Goal: Task Accomplishment & Management: Use online tool/utility

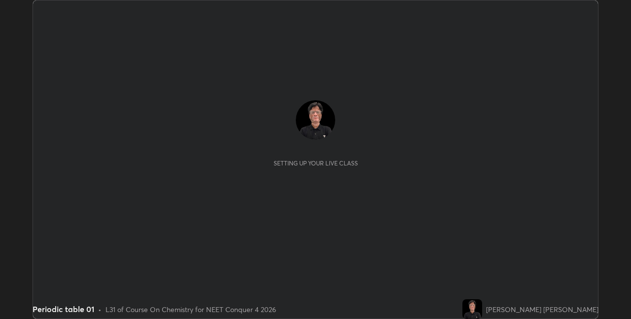
scroll to position [319, 631]
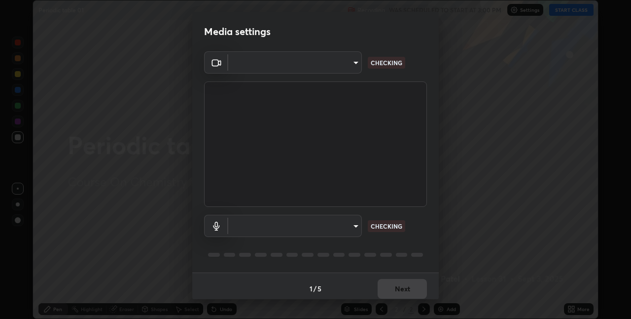
type input "75e712147918ca24a41eb6164b5846738d9e08eb627840b9f55e10290e3177b1"
type input "edabd9cc8d126c1a73767365600906e9c5a4425c76421b07867cf48dbb908c86"
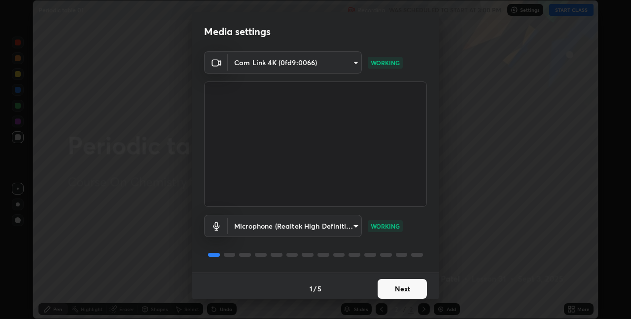
click at [390, 289] on button "Next" at bounding box center [402, 289] width 49 height 20
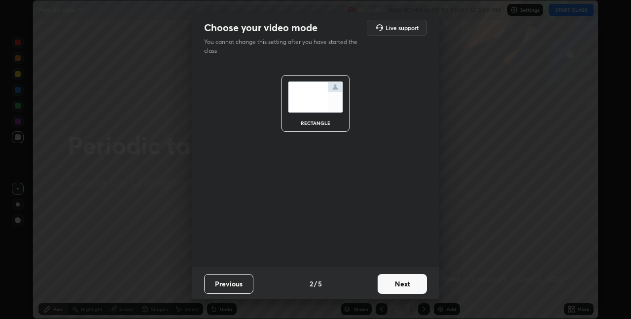
click at [393, 282] on button "Next" at bounding box center [402, 284] width 49 height 20
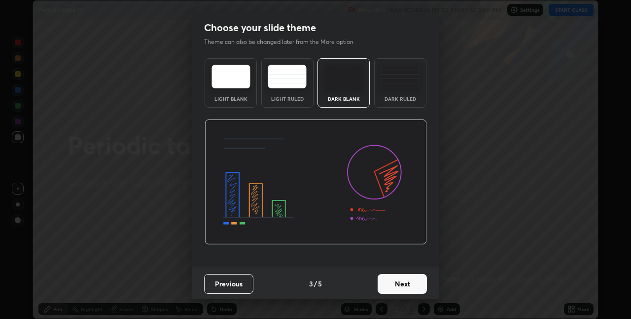
click at [388, 283] on button "Next" at bounding box center [402, 284] width 49 height 20
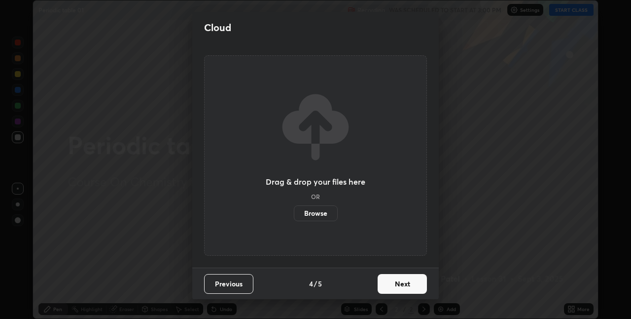
click at [318, 209] on label "Browse" at bounding box center [316, 213] width 44 height 16
click at [294, 209] on input "Browse" at bounding box center [294, 213] width 0 height 16
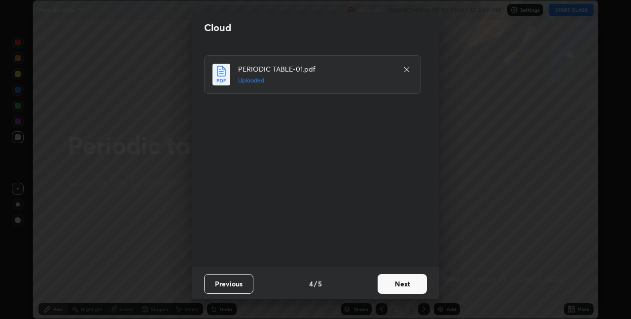
click at [407, 288] on button "Next" at bounding box center [402, 284] width 49 height 20
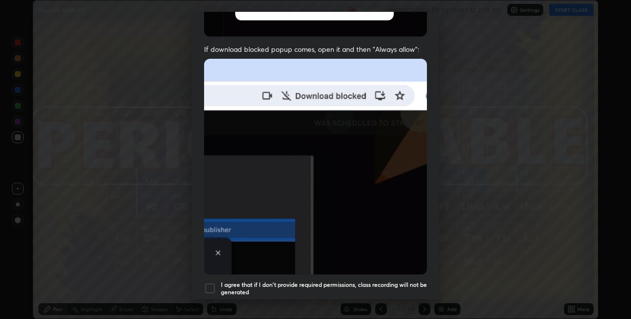
scroll to position [189, 0]
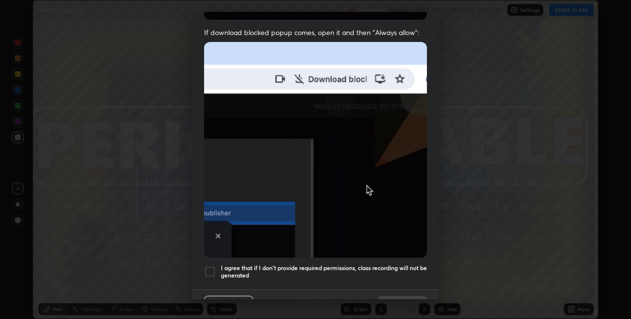
click at [210, 265] on div at bounding box center [210, 271] width 12 height 12
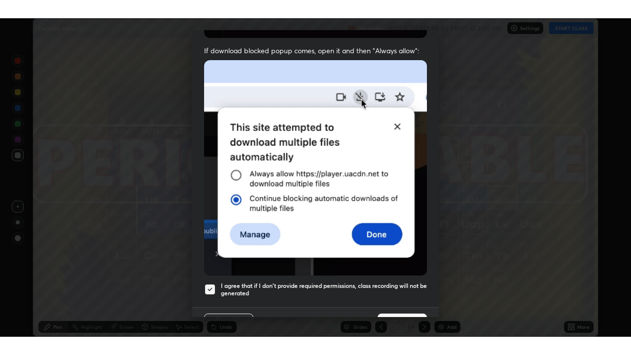
scroll to position [206, 0]
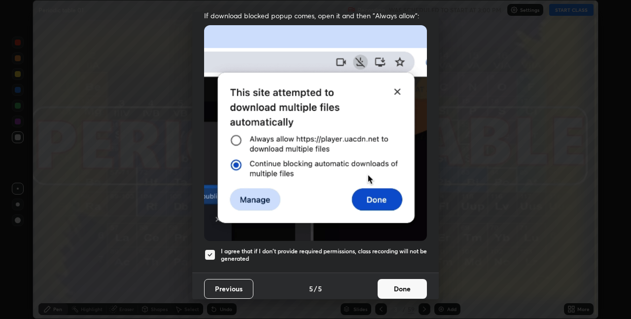
click at [390, 283] on button "Done" at bounding box center [402, 289] width 49 height 20
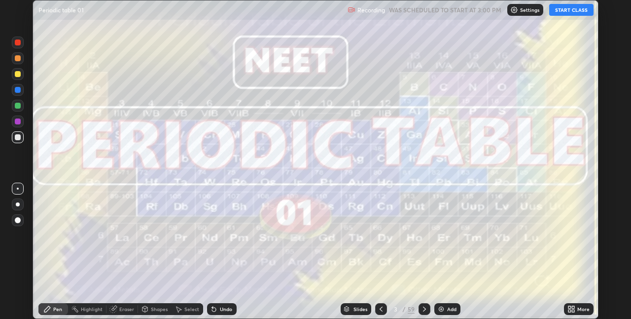
click at [573, 307] on icon at bounding box center [573, 307] width 2 height 2
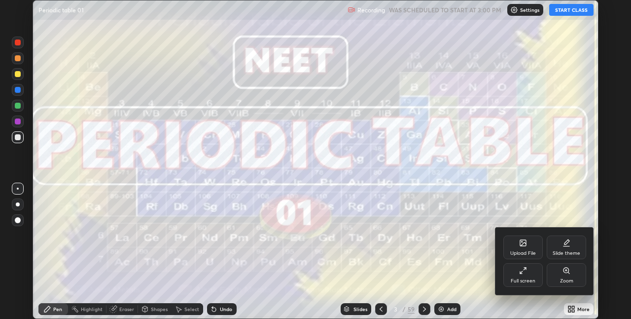
click at [529, 275] on div "Full screen" at bounding box center [523, 275] width 39 height 24
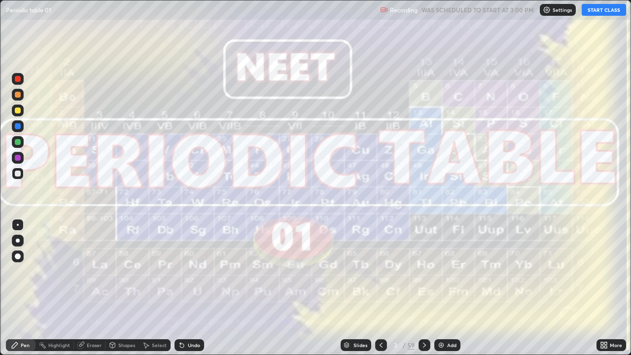
scroll to position [355, 631]
click at [603, 11] on button "START CLASS" at bounding box center [604, 10] width 44 height 12
click at [422, 318] on icon at bounding box center [425, 345] width 8 height 8
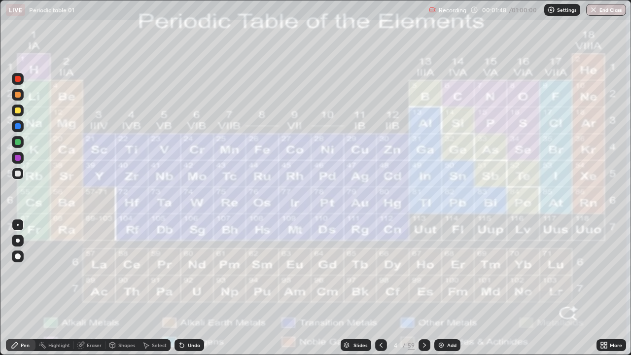
click at [423, 318] on icon at bounding box center [425, 345] width 8 height 8
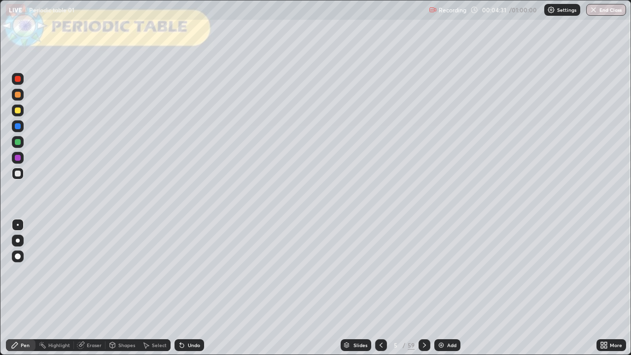
click at [17, 240] on div at bounding box center [18, 241] width 4 height 4
click at [17, 255] on div at bounding box center [18, 257] width 6 height 6
click at [18, 142] on div at bounding box center [18, 142] width 6 height 6
click at [154, 318] on div "Select" at bounding box center [159, 345] width 15 height 5
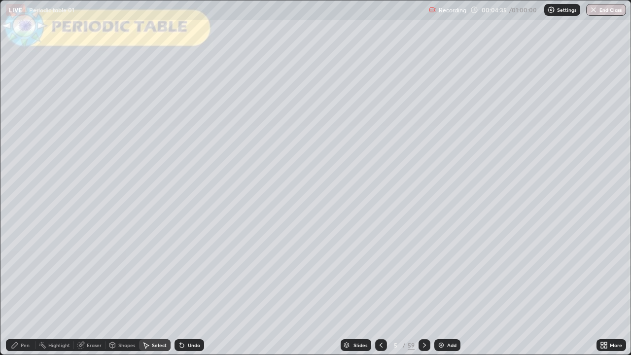
click at [153, 318] on div "Select" at bounding box center [159, 345] width 15 height 5
click at [121, 318] on div "Shapes" at bounding box center [126, 345] width 17 height 5
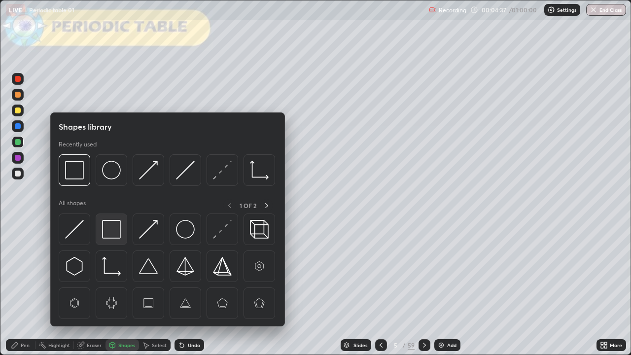
click at [115, 229] on img at bounding box center [111, 229] width 19 height 19
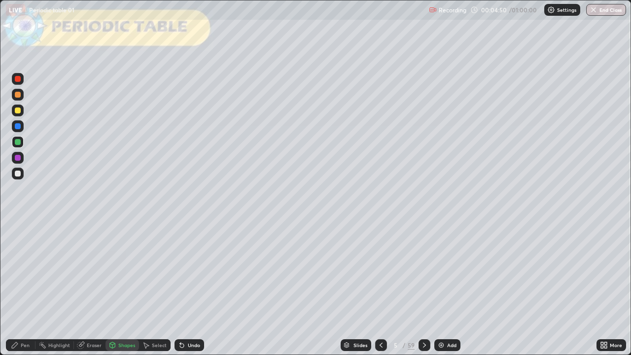
click at [18, 111] on div at bounding box center [18, 111] width 6 height 6
click at [19, 318] on div "Pen" at bounding box center [21, 345] width 30 height 12
click at [17, 128] on div at bounding box center [18, 126] width 6 height 6
click at [20, 97] on div at bounding box center [18, 95] width 6 height 6
click at [17, 173] on div at bounding box center [18, 174] width 6 height 6
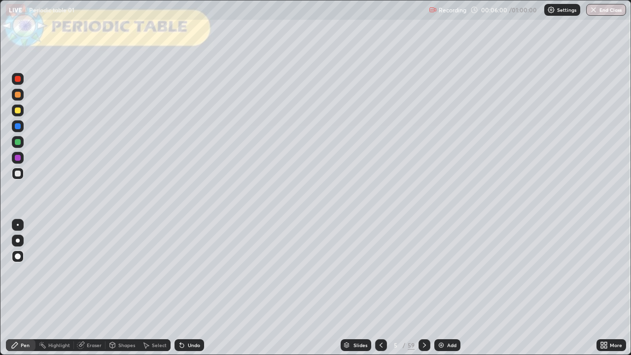
click at [188, 318] on div "Undo" at bounding box center [194, 345] width 12 height 5
click at [193, 318] on div "Undo" at bounding box center [194, 345] width 12 height 5
click at [189, 318] on div "Undo" at bounding box center [190, 345] width 30 height 12
click at [190, 318] on div "Undo" at bounding box center [194, 345] width 12 height 5
click at [193, 318] on div "Undo" at bounding box center [194, 345] width 12 height 5
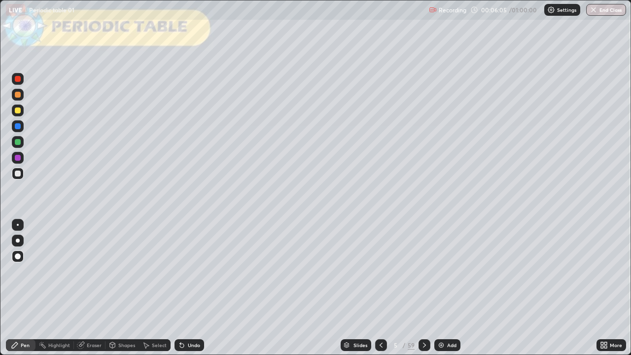
click at [193, 318] on div "Undo" at bounding box center [194, 345] width 12 height 5
click at [196, 318] on div "Undo" at bounding box center [190, 345] width 30 height 12
click at [423, 318] on icon at bounding box center [425, 345] width 8 height 8
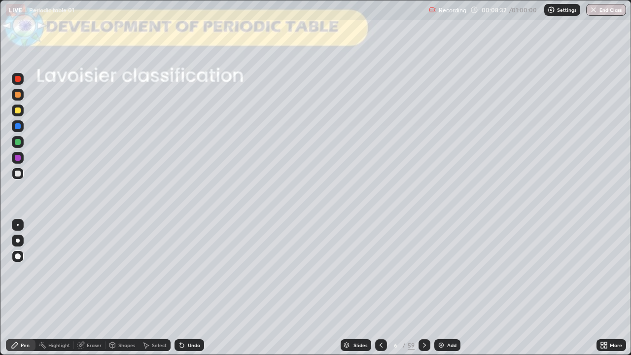
click at [17, 144] on div at bounding box center [18, 142] width 6 height 6
click at [18, 111] on div at bounding box center [18, 111] width 6 height 6
click at [18, 173] on div at bounding box center [18, 174] width 6 height 6
click at [15, 144] on div at bounding box center [18, 142] width 6 height 6
click at [17, 157] on div at bounding box center [18, 158] width 6 height 6
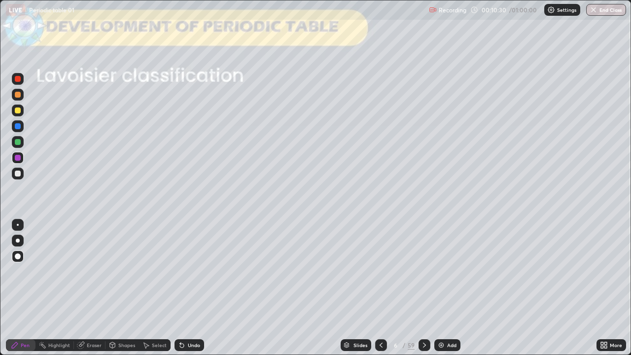
click at [423, 318] on icon at bounding box center [425, 345] width 8 height 8
click at [20, 145] on div at bounding box center [18, 142] width 12 height 12
click at [189, 318] on div "Undo" at bounding box center [194, 345] width 12 height 5
click at [423, 318] on icon at bounding box center [425, 345] width 8 height 8
click at [380, 318] on icon at bounding box center [381, 345] width 8 height 8
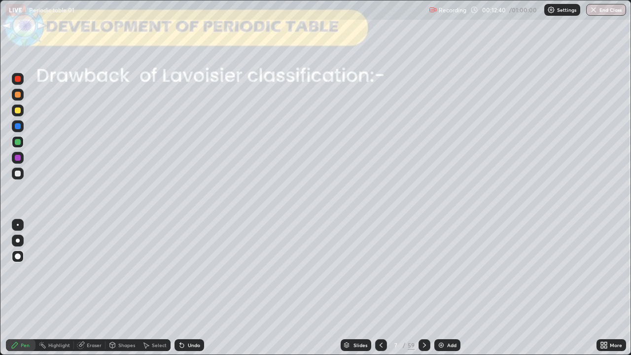
click at [423, 318] on icon at bounding box center [425, 345] width 8 height 8
click at [18, 111] on div at bounding box center [18, 111] width 6 height 6
click at [17, 174] on div at bounding box center [18, 174] width 6 height 6
click at [19, 143] on div at bounding box center [18, 142] width 6 height 6
click at [423, 318] on icon at bounding box center [425, 345] width 8 height 8
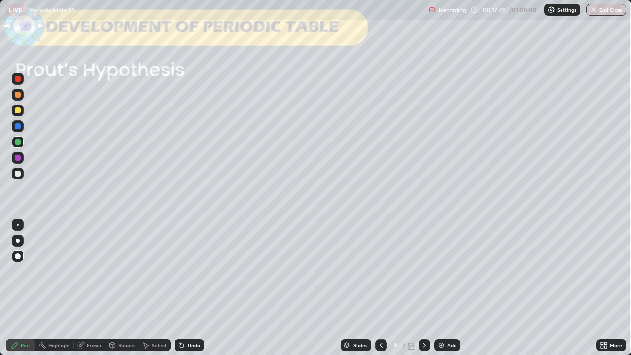
click at [424, 318] on icon at bounding box center [425, 345] width 8 height 8
click at [19, 112] on div at bounding box center [18, 111] width 6 height 6
click at [423, 318] on icon at bounding box center [424, 345] width 3 height 5
click at [18, 143] on div at bounding box center [18, 142] width 6 height 6
click at [17, 173] on div at bounding box center [18, 174] width 6 height 6
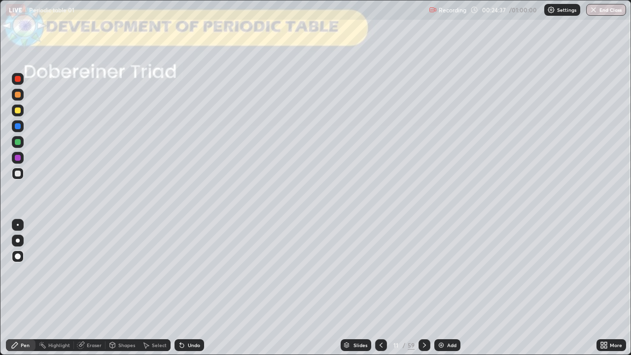
click at [421, 318] on icon at bounding box center [425, 345] width 8 height 8
click at [18, 111] on div at bounding box center [18, 111] width 6 height 6
click at [18, 173] on div at bounding box center [18, 174] width 6 height 6
click at [18, 112] on div at bounding box center [18, 111] width 6 height 6
click at [116, 318] on div "Shapes" at bounding box center [123, 345] width 34 height 12
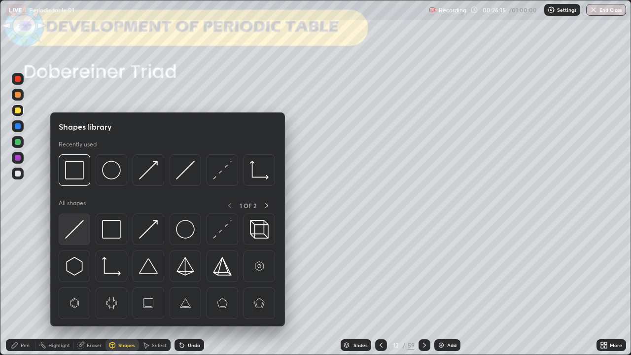
click at [74, 231] on img at bounding box center [74, 229] width 19 height 19
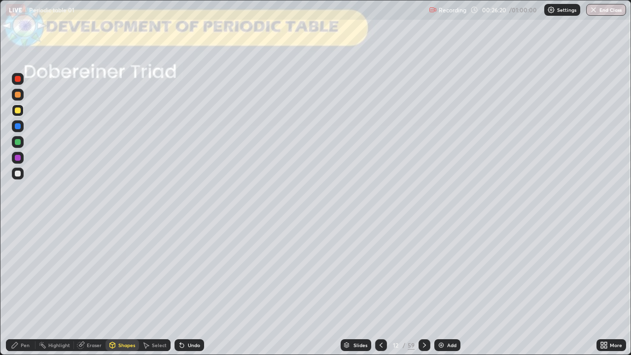
click at [18, 173] on div at bounding box center [18, 174] width 6 height 6
click at [21, 318] on div "Pen" at bounding box center [21, 345] width 30 height 12
click at [23, 318] on div "Pen" at bounding box center [25, 345] width 9 height 5
click at [20, 109] on div at bounding box center [18, 111] width 6 height 6
click at [19, 176] on div at bounding box center [18, 174] width 6 height 6
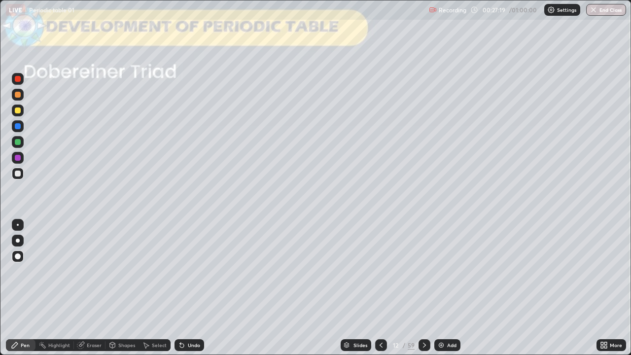
click at [19, 142] on div at bounding box center [18, 142] width 6 height 6
click at [22, 173] on div at bounding box center [18, 174] width 12 height 12
click at [19, 160] on div at bounding box center [18, 158] width 6 height 6
click at [17, 143] on div at bounding box center [18, 142] width 6 height 6
click at [17, 111] on div at bounding box center [18, 111] width 6 height 6
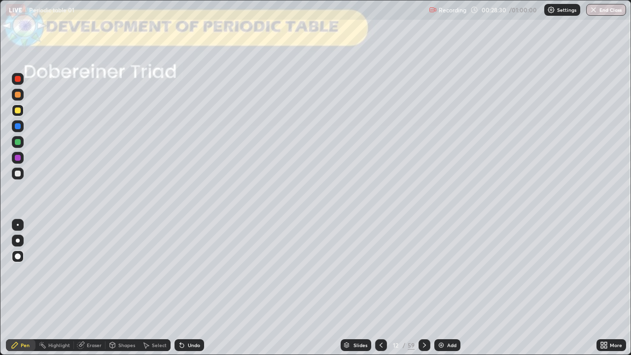
click at [21, 173] on div at bounding box center [18, 174] width 12 height 12
click at [16, 142] on div at bounding box center [18, 142] width 6 height 6
click at [17, 177] on div at bounding box center [18, 174] width 12 height 12
click at [122, 318] on div "Shapes" at bounding box center [126, 345] width 17 height 5
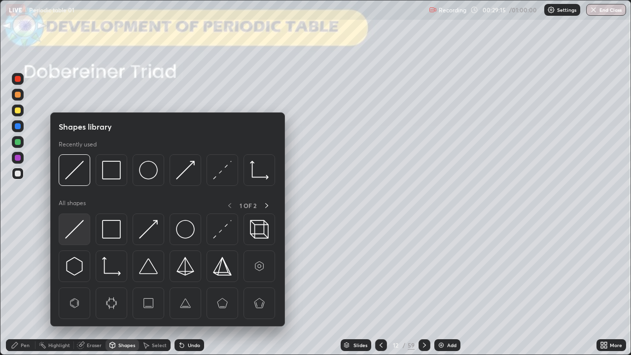
click at [80, 225] on img at bounding box center [74, 229] width 19 height 19
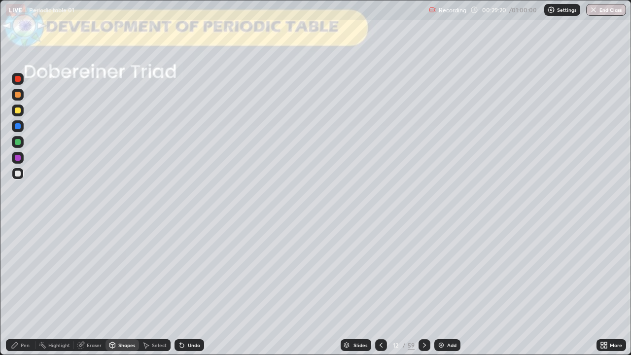
click at [25, 318] on div "Pen" at bounding box center [25, 345] width 9 height 5
click at [19, 143] on div at bounding box center [18, 142] width 6 height 6
click at [18, 142] on div at bounding box center [18, 142] width 6 height 6
click at [20, 175] on div at bounding box center [18, 174] width 6 height 6
click at [423, 318] on icon at bounding box center [425, 345] width 8 height 8
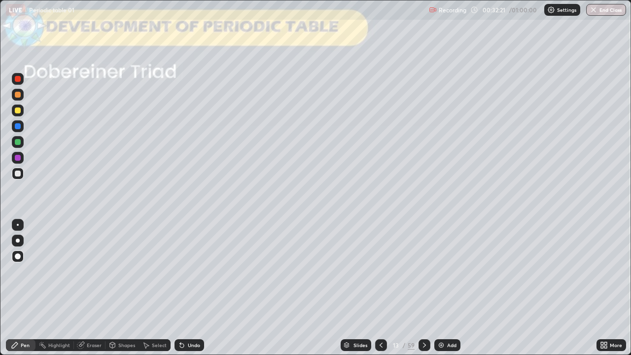
click at [423, 318] on icon at bounding box center [425, 345] width 8 height 8
click at [17, 111] on div at bounding box center [18, 111] width 6 height 6
click at [188, 318] on div "Undo" at bounding box center [194, 345] width 12 height 5
click at [423, 318] on icon at bounding box center [425, 345] width 8 height 8
click at [19, 112] on div at bounding box center [18, 111] width 6 height 6
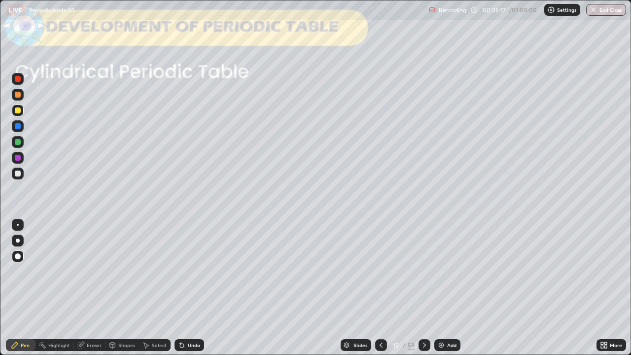
click at [422, 318] on icon at bounding box center [425, 345] width 8 height 8
click at [19, 127] on div at bounding box center [18, 126] width 6 height 6
click at [185, 318] on div "Undo" at bounding box center [190, 345] width 30 height 12
click at [18, 174] on div at bounding box center [18, 174] width 6 height 6
click at [17, 112] on div at bounding box center [18, 111] width 6 height 6
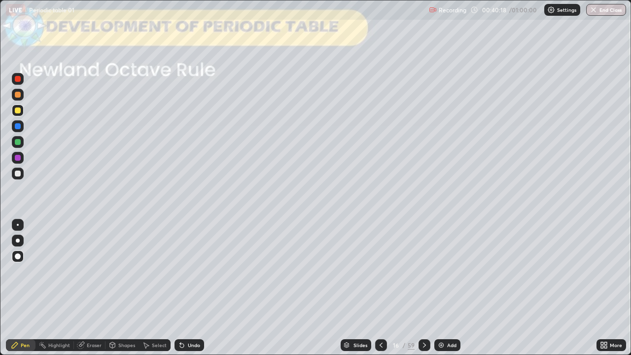
click at [19, 175] on div at bounding box center [18, 174] width 6 height 6
click at [423, 318] on icon at bounding box center [424, 345] width 3 height 5
click at [422, 318] on icon at bounding box center [425, 345] width 8 height 8
click at [18, 145] on div at bounding box center [18, 142] width 12 height 12
click at [422, 318] on icon at bounding box center [425, 345] width 8 height 8
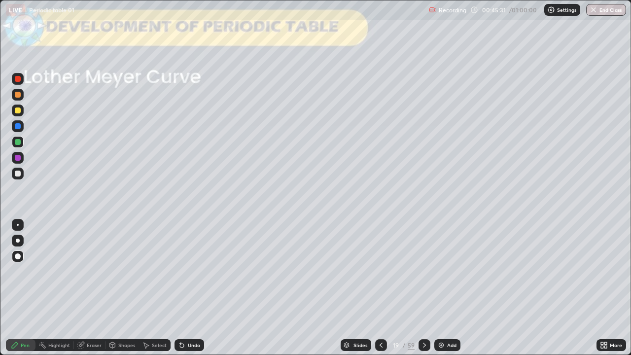
click at [124, 318] on div "Shapes" at bounding box center [126, 345] width 17 height 5
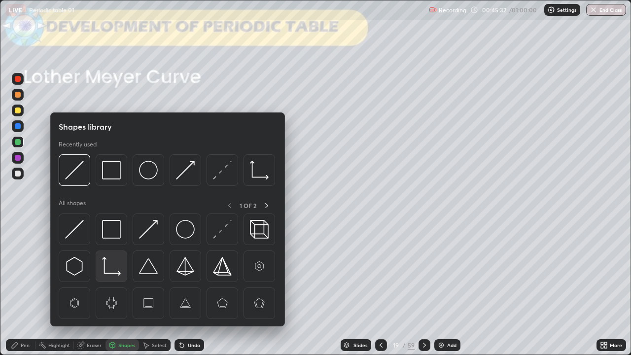
click at [105, 270] on img at bounding box center [111, 266] width 19 height 19
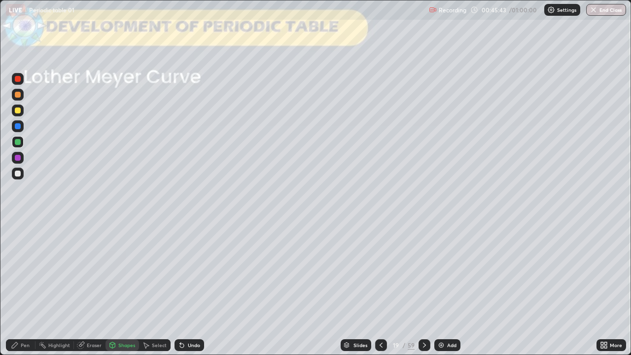
click at [16, 174] on div at bounding box center [18, 174] width 6 height 6
click at [20, 318] on div "Pen" at bounding box center [21, 345] width 30 height 12
click at [189, 318] on div "Undo" at bounding box center [194, 345] width 12 height 5
click at [19, 141] on div at bounding box center [18, 142] width 6 height 6
click at [422, 318] on icon at bounding box center [425, 345] width 8 height 8
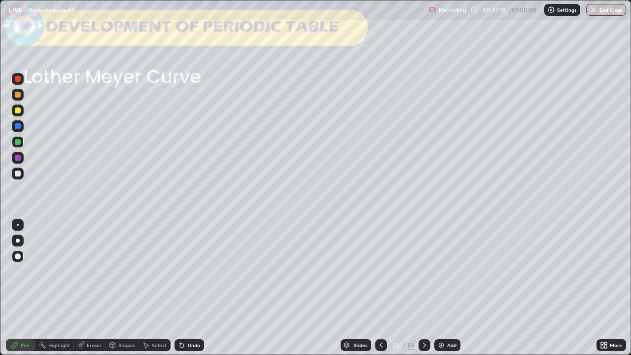
click at [378, 318] on icon at bounding box center [381, 345] width 8 height 8
click at [423, 318] on icon at bounding box center [424, 345] width 3 height 5
click at [17, 175] on div at bounding box center [18, 174] width 6 height 6
click at [180, 318] on icon at bounding box center [182, 346] width 4 height 4
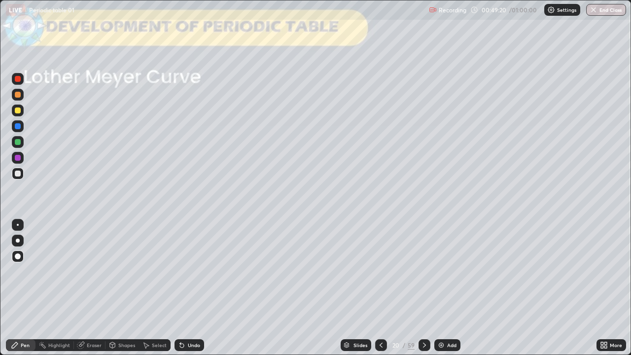
click at [180, 318] on icon at bounding box center [180, 343] width 1 height 1
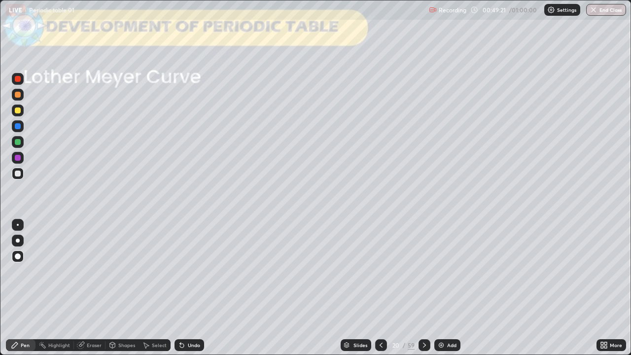
click at [179, 318] on icon at bounding box center [182, 345] width 8 height 8
click at [606, 13] on button "End Class" at bounding box center [607, 10] width 40 height 12
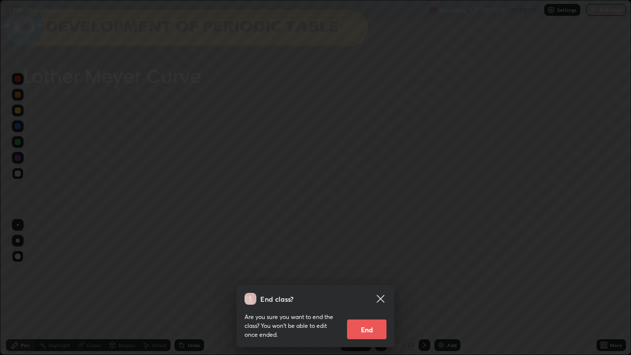
click at [369, 318] on button "End" at bounding box center [366, 330] width 39 height 20
